Goal: Complete Application Form

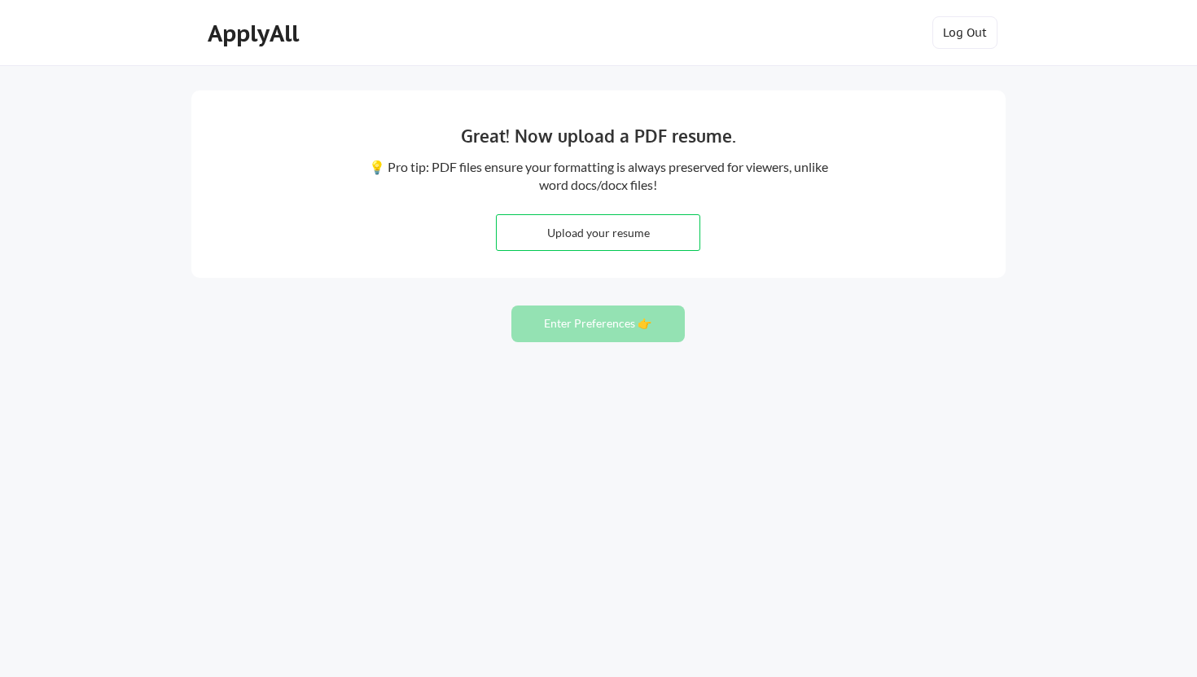
click at [578, 233] on input "file" at bounding box center [598, 232] width 203 height 35
type input "C:\fakepath\SanjeevKumar.Resume.pdf"
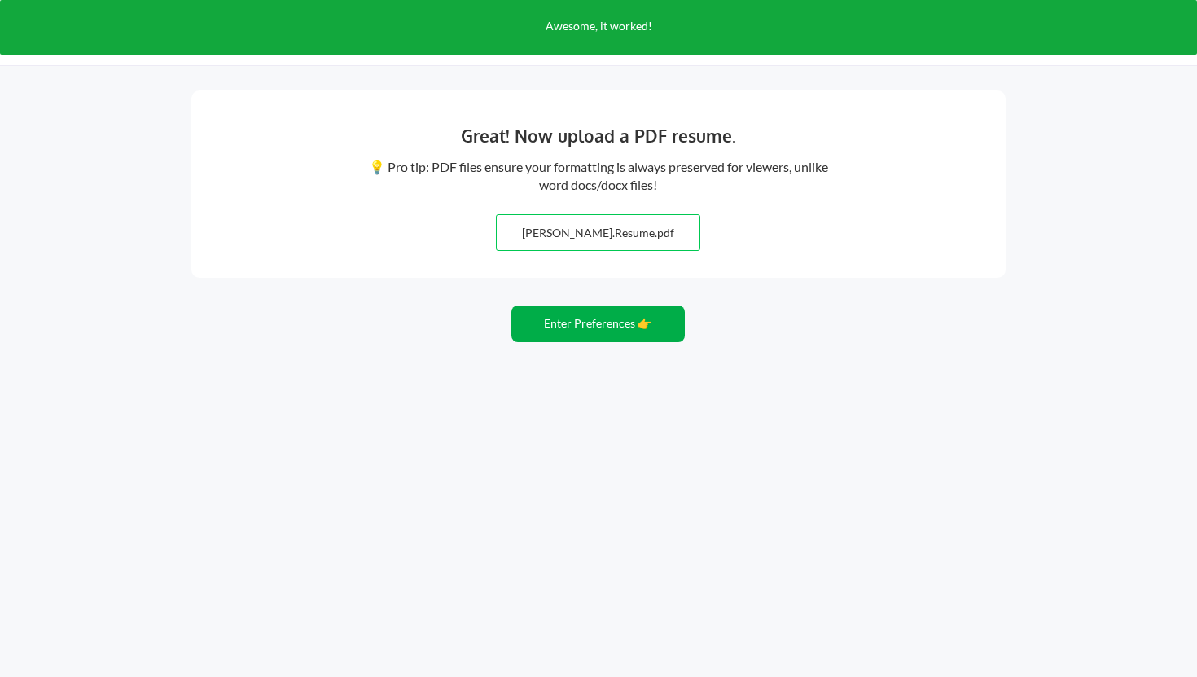
click at [598, 325] on button "Enter Preferences 👉" at bounding box center [599, 323] width 174 height 37
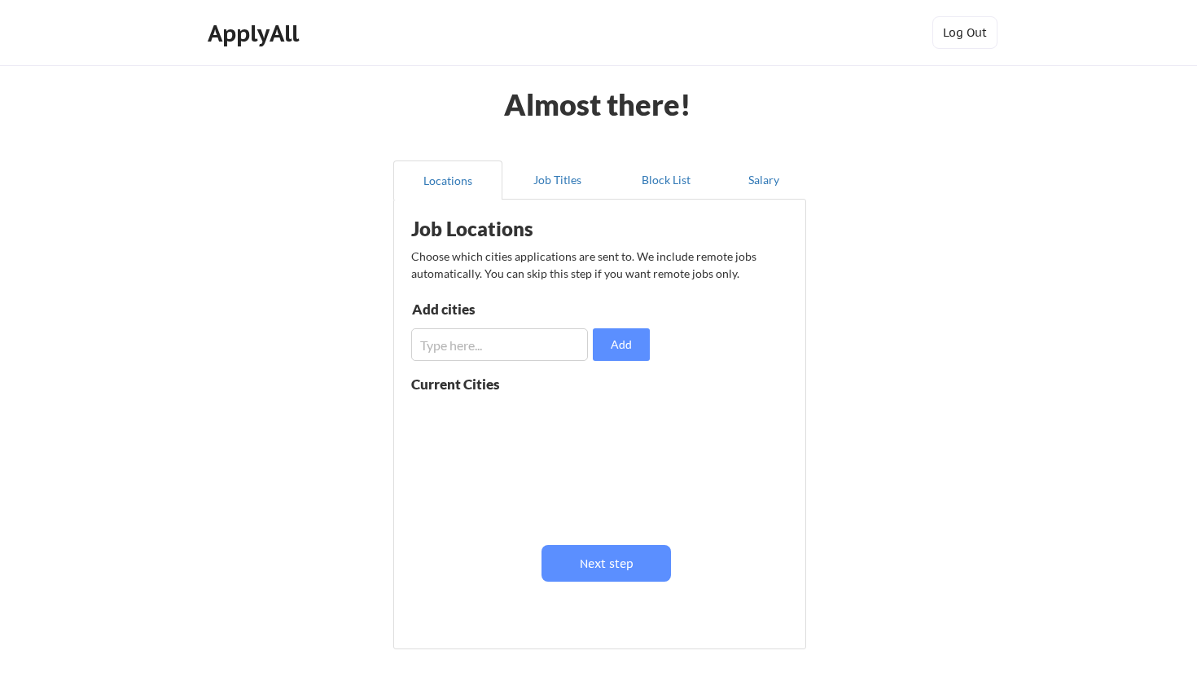
scroll to position [1, 0]
click at [521, 348] on input "input" at bounding box center [499, 344] width 177 height 33
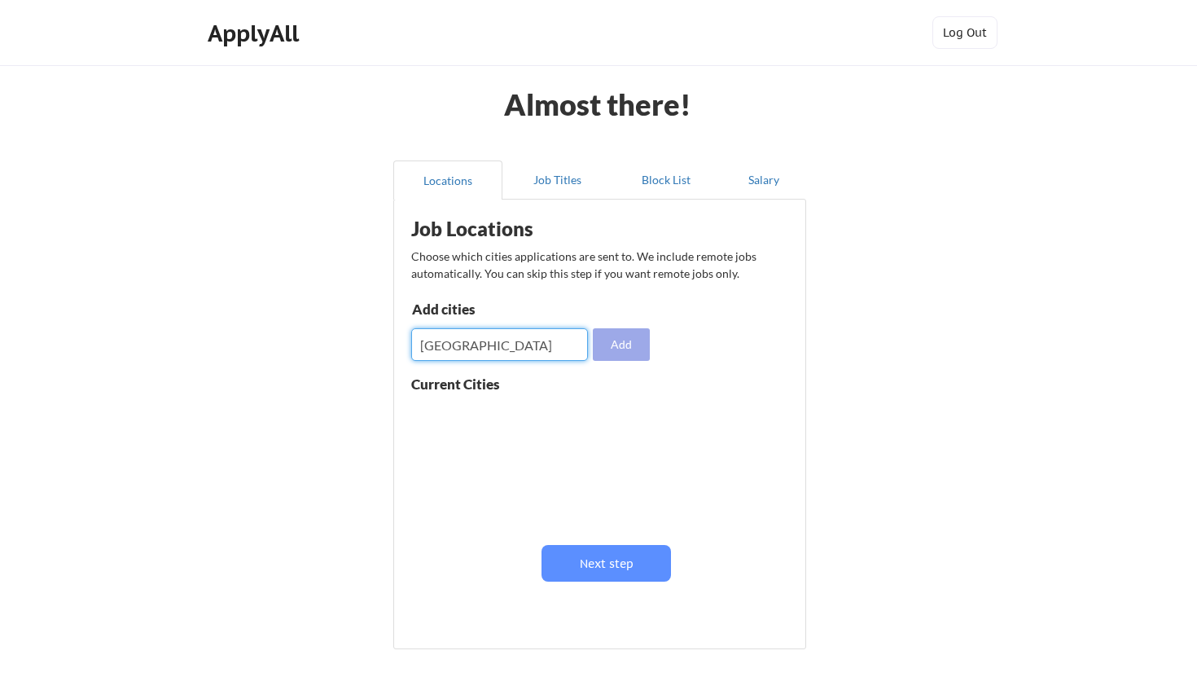
type input "[GEOGRAPHIC_DATA]"
click at [621, 343] on button "Add" at bounding box center [621, 344] width 57 height 33
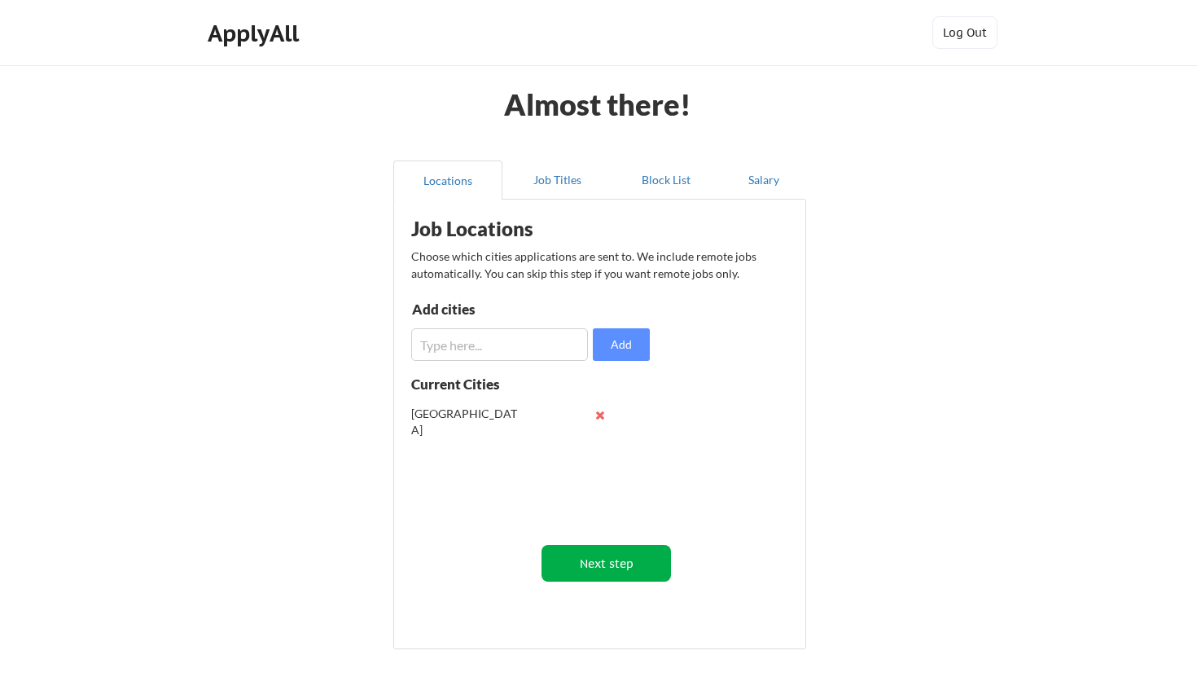
click at [626, 568] on button "Next step" at bounding box center [607, 563] width 130 height 37
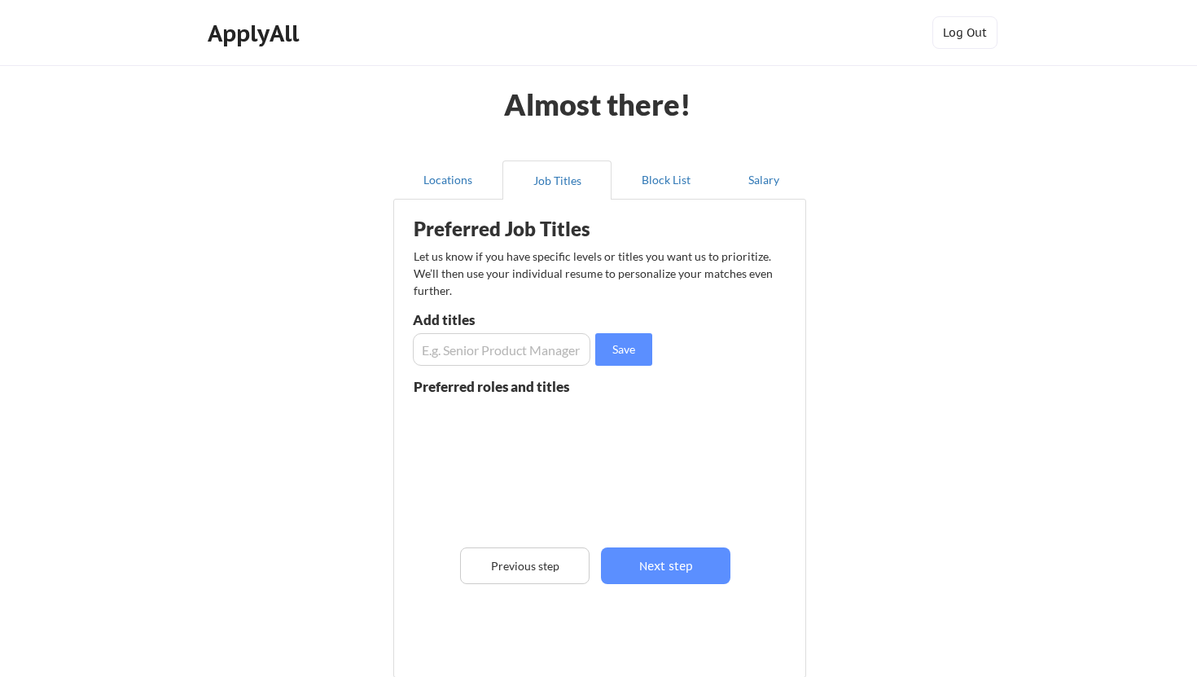
click at [499, 349] on input "input" at bounding box center [502, 349] width 178 height 33
type input "Senior Software Engineer"
click at [622, 355] on button "Save" at bounding box center [623, 349] width 57 height 33
click at [681, 558] on button "Next step" at bounding box center [666, 565] width 130 height 37
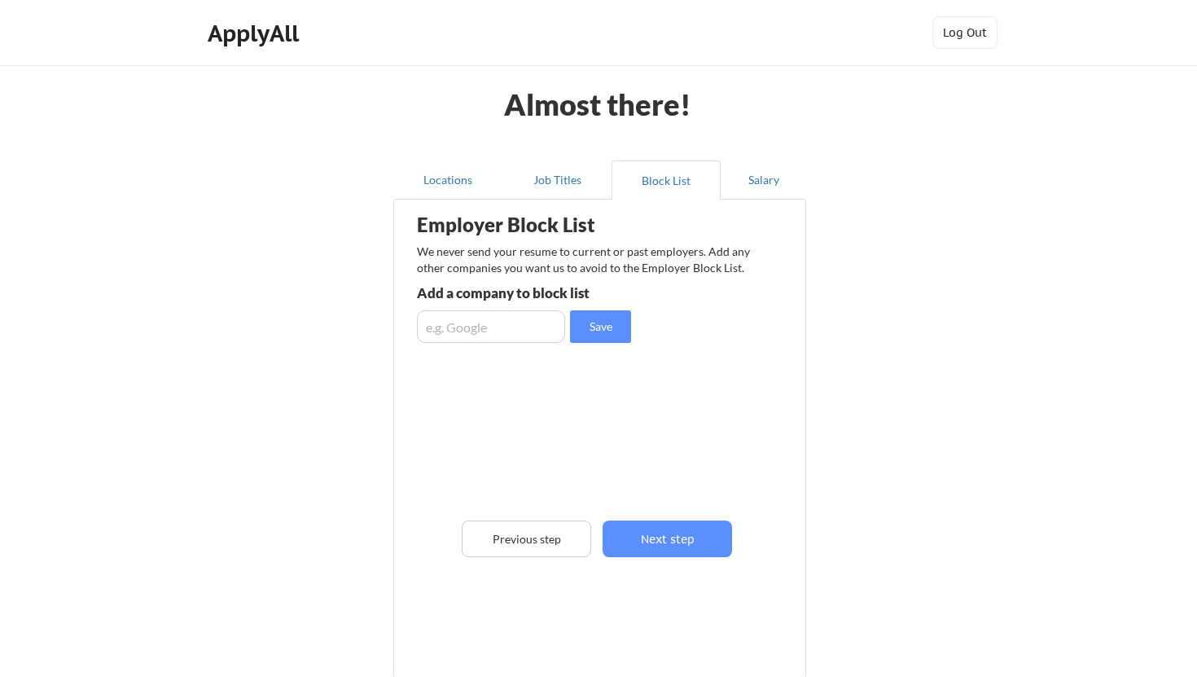
click at [506, 326] on input "input" at bounding box center [491, 326] width 148 height 33
type input "[URL]"
click at [609, 332] on button "Save" at bounding box center [600, 326] width 61 height 33
click at [697, 540] on button "Next step" at bounding box center [668, 539] width 130 height 37
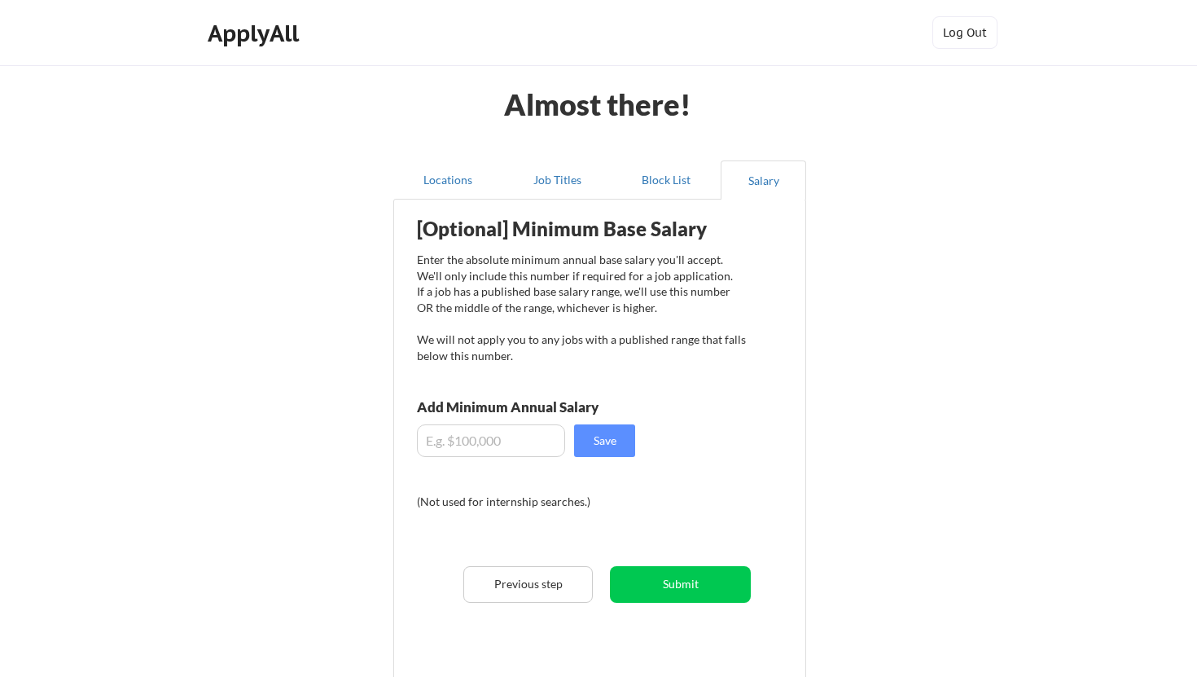
click at [493, 444] on input "input" at bounding box center [491, 440] width 148 height 33
type input "$5"
type input "$50,000"
click at [693, 586] on button "Submit" at bounding box center [680, 584] width 141 height 37
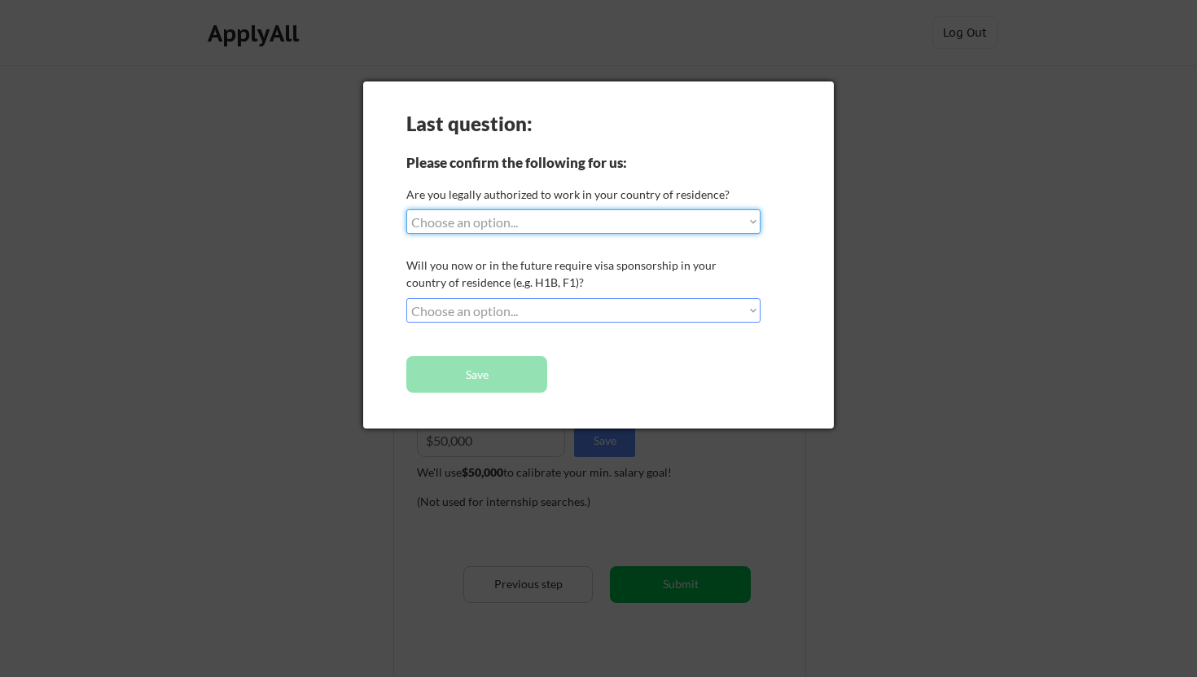
click at [502, 224] on select "Choose an option... Yes, I am a [DEMOGRAPHIC_DATA] Citizen Yes, I am a [DEMOGRA…" at bounding box center [583, 221] width 354 height 24
select select ""yes__i_am_an_other_[DEMOGRAPHIC_DATA]""
click at [406, 209] on select "Choose an option... Yes, I am a [DEMOGRAPHIC_DATA] Citizen Yes, I am a [DEMOGRA…" at bounding box center [583, 221] width 354 height 24
click at [519, 313] on select "Choose an option... No, I will not need sponsorship Yes, I will need sponsorship" at bounding box center [583, 310] width 354 height 24
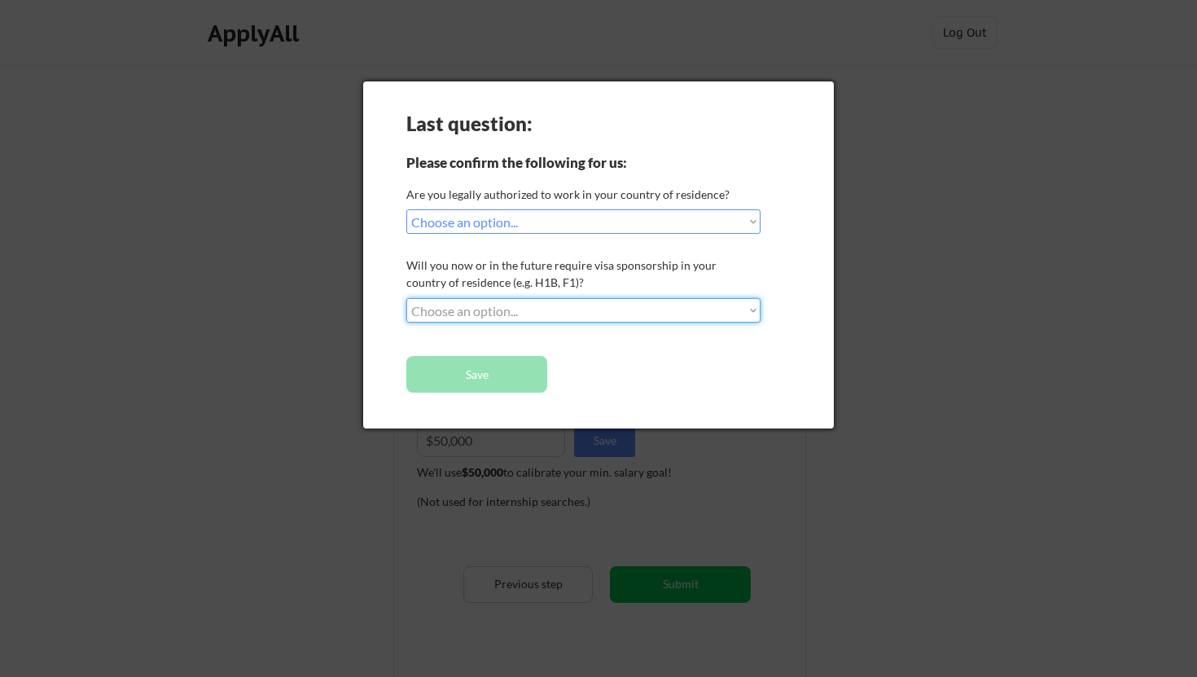
select select ""yes__i_will_need_sponsorship""
click at [406, 298] on select "Choose an option... No, I will not need sponsorship Yes, I will need sponsorship" at bounding box center [583, 310] width 354 height 24
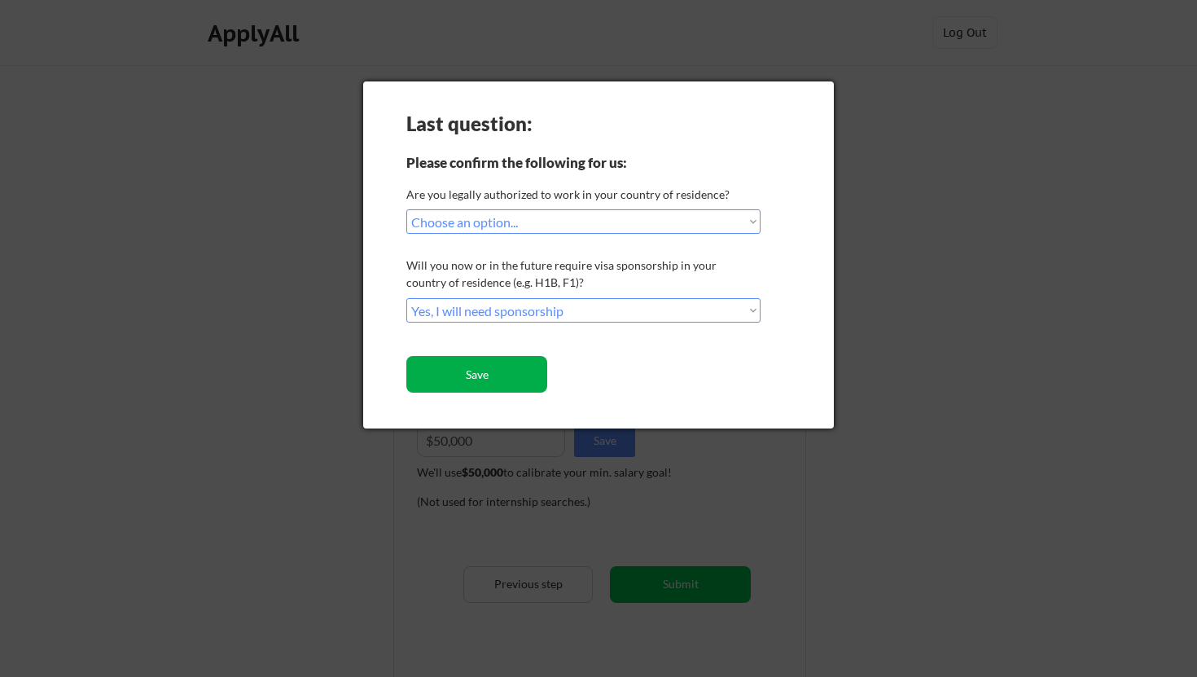
click at [464, 379] on button "Save" at bounding box center [476, 374] width 141 height 37
click at [488, 371] on button "Save" at bounding box center [476, 374] width 141 height 37
